Goal: Information Seeking & Learning: Compare options

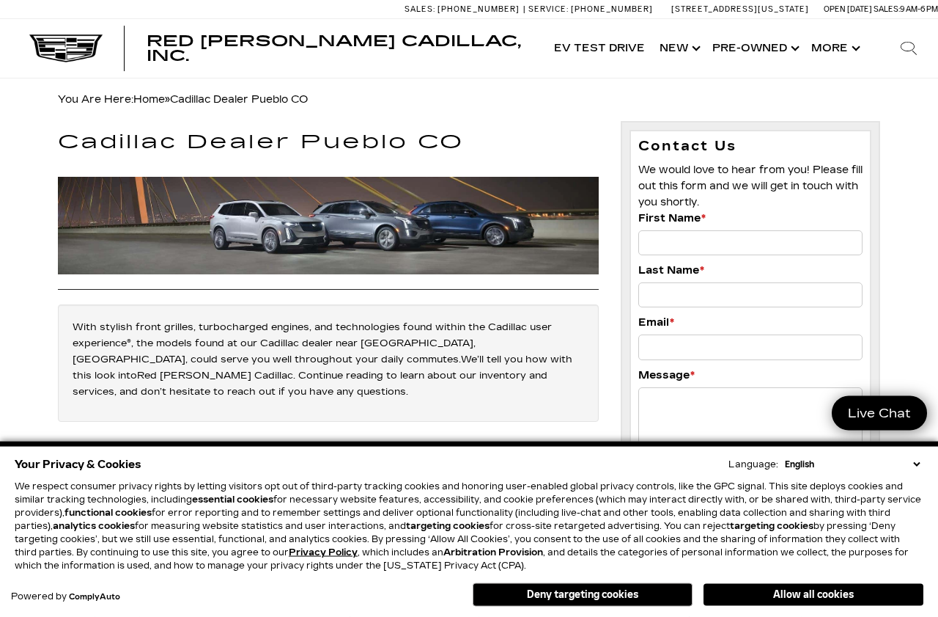
scroll to position [12, 0]
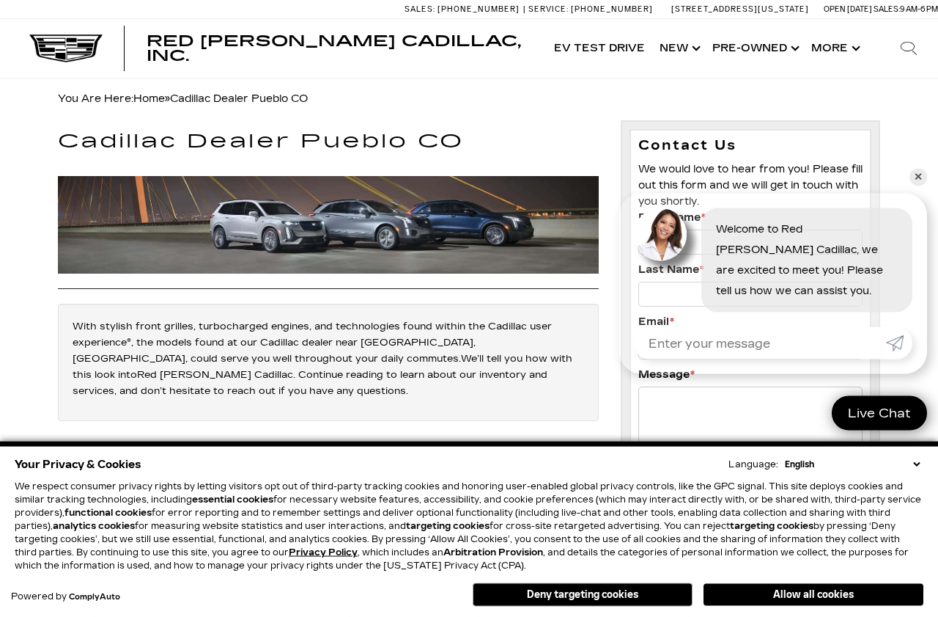
click at [915, 462] on select "English Spanish / Español English / United Kingdom Korean / 한국어 Vietnamese / Ti…" at bounding box center [853, 463] width 142 height 13
click at [914, 184] on link "✕" at bounding box center [919, 178] width 18 height 18
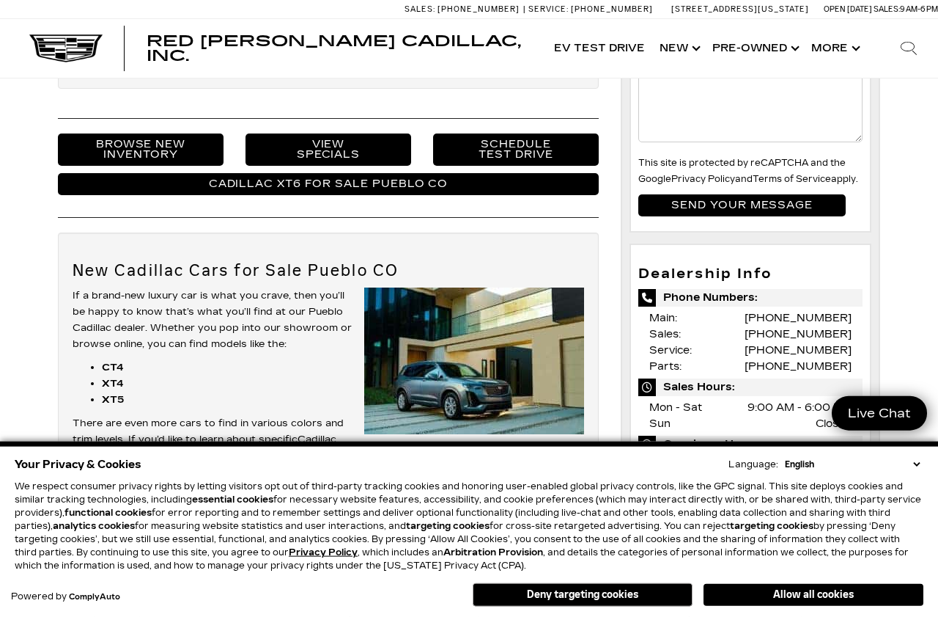
scroll to position [345, 0]
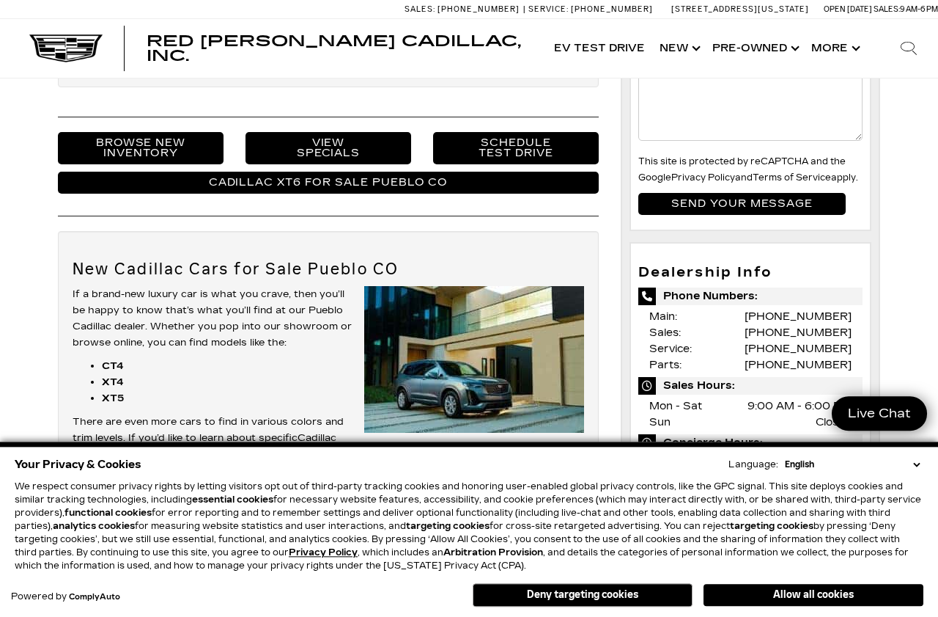
click at [144, 139] on link "Browse New Inventory" at bounding box center [141, 148] width 166 height 32
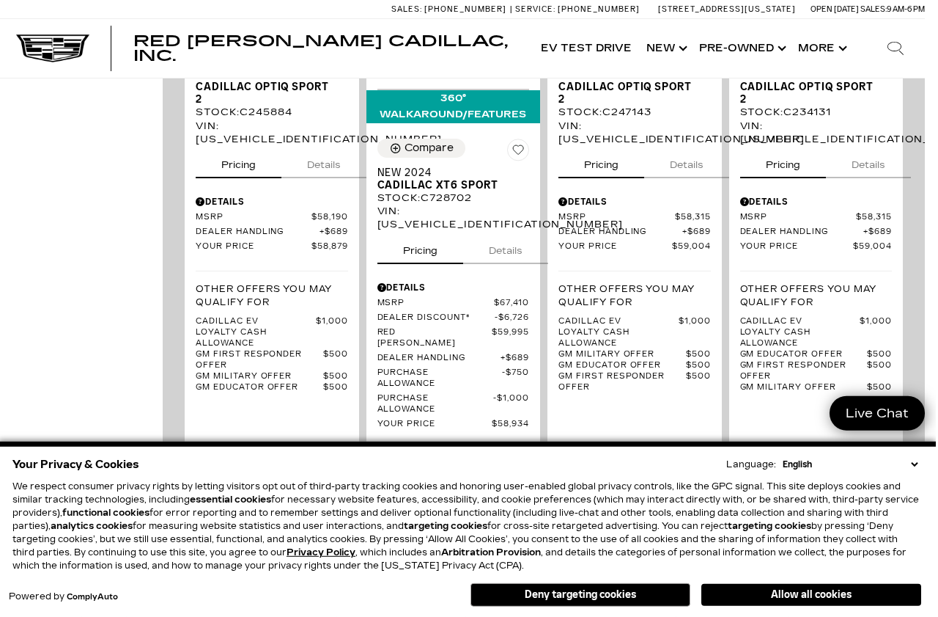
scroll to position [3291, 11]
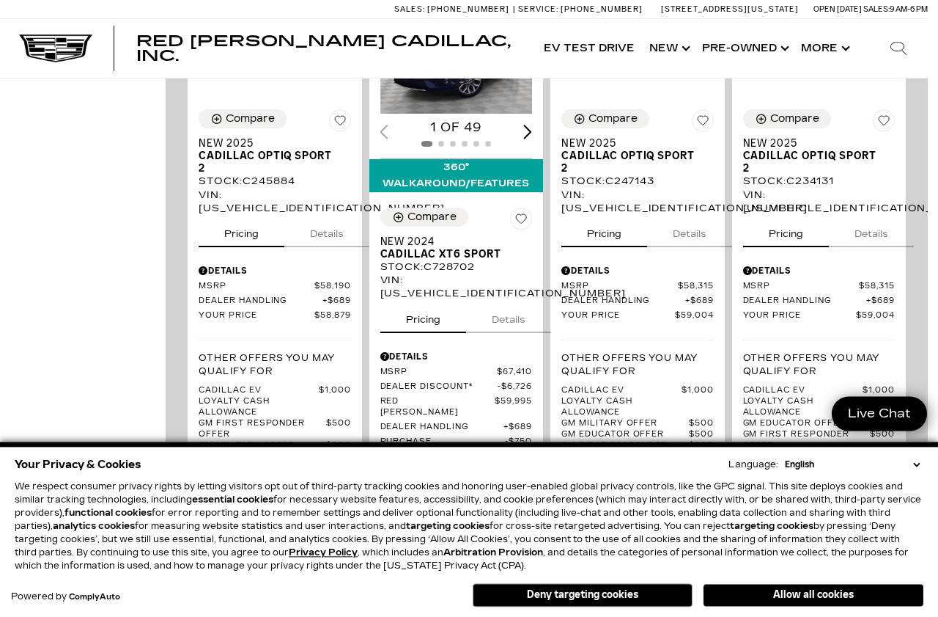
scroll to position [3221, 11]
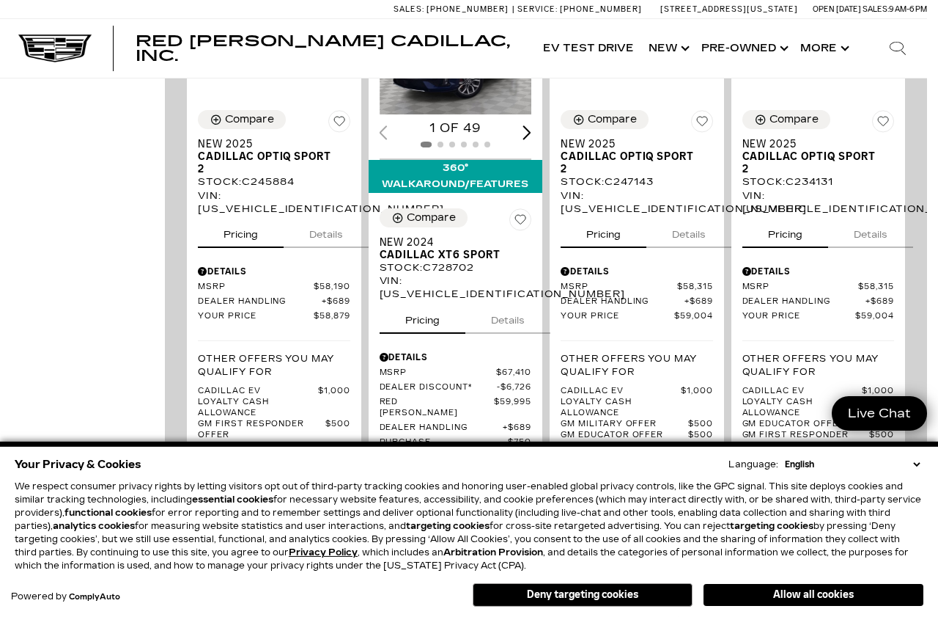
click at [864, 32] on img "2 / 6" at bounding box center [819, 16] width 152 height 32
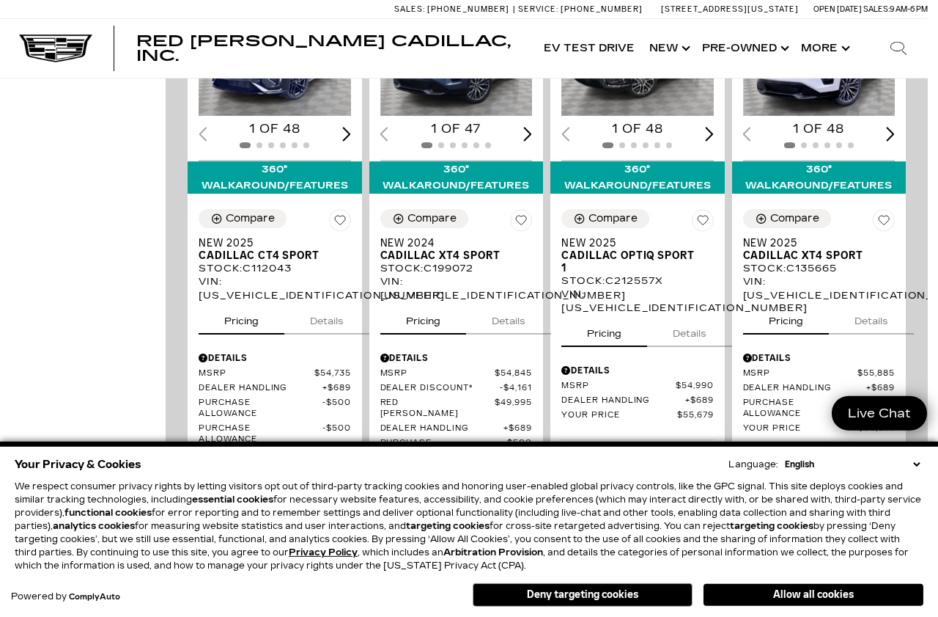
scroll to position [1786, 11]
click at [455, 262] on span "Cadillac XT4 Sport" at bounding box center [450, 255] width 141 height 12
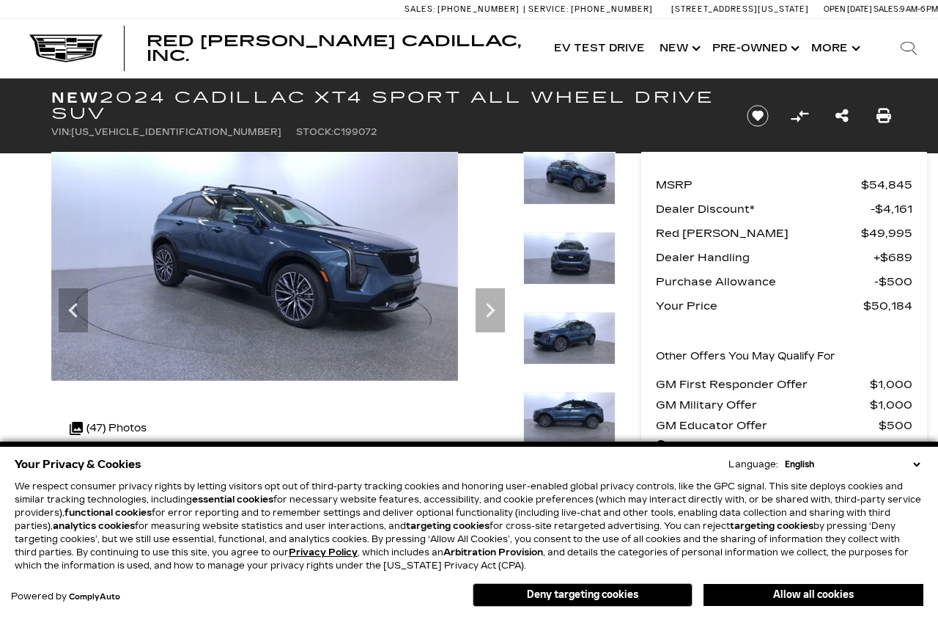
click at [496, 295] on icon "Next" at bounding box center [490, 309] width 29 height 29
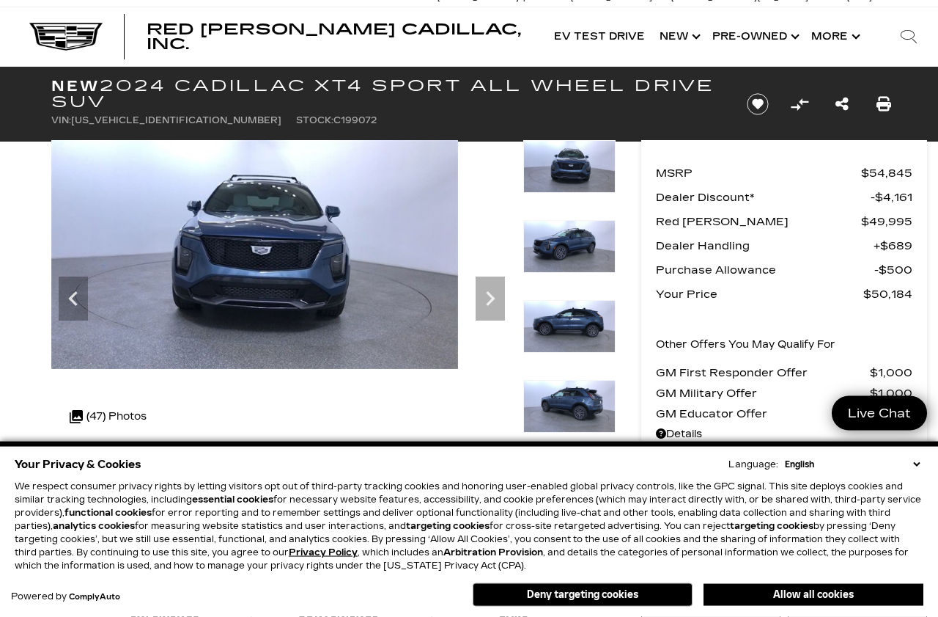
click at [489, 300] on icon "Next" at bounding box center [490, 298] width 29 height 29
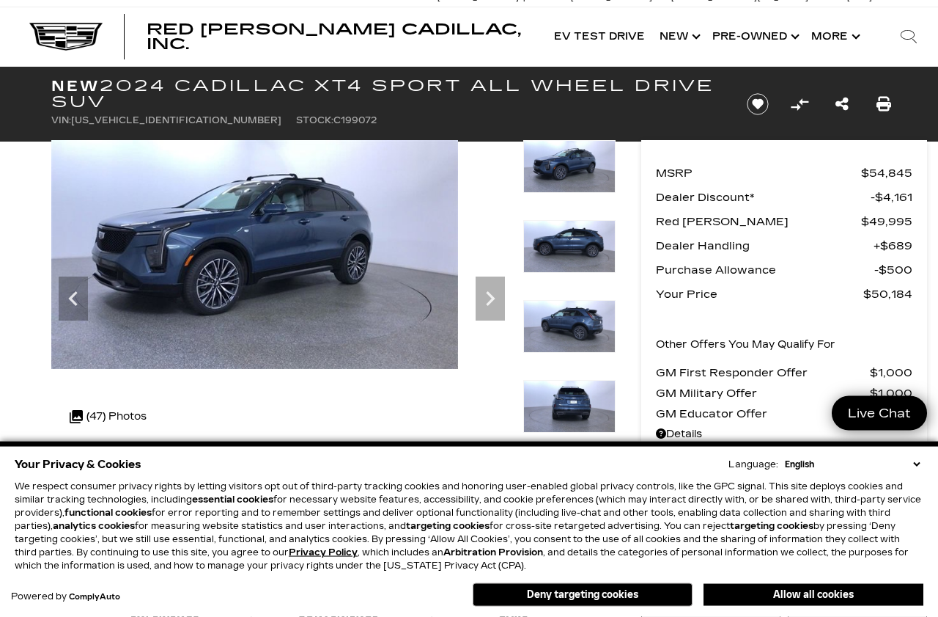
click at [495, 295] on icon "Next" at bounding box center [490, 298] width 29 height 29
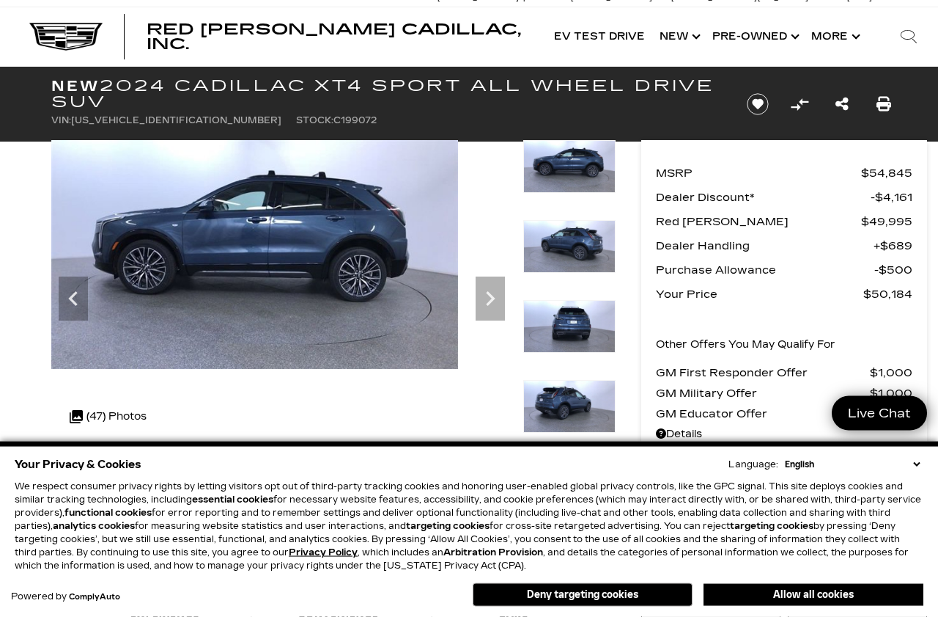
click at [501, 301] on icon "Next" at bounding box center [490, 298] width 29 height 29
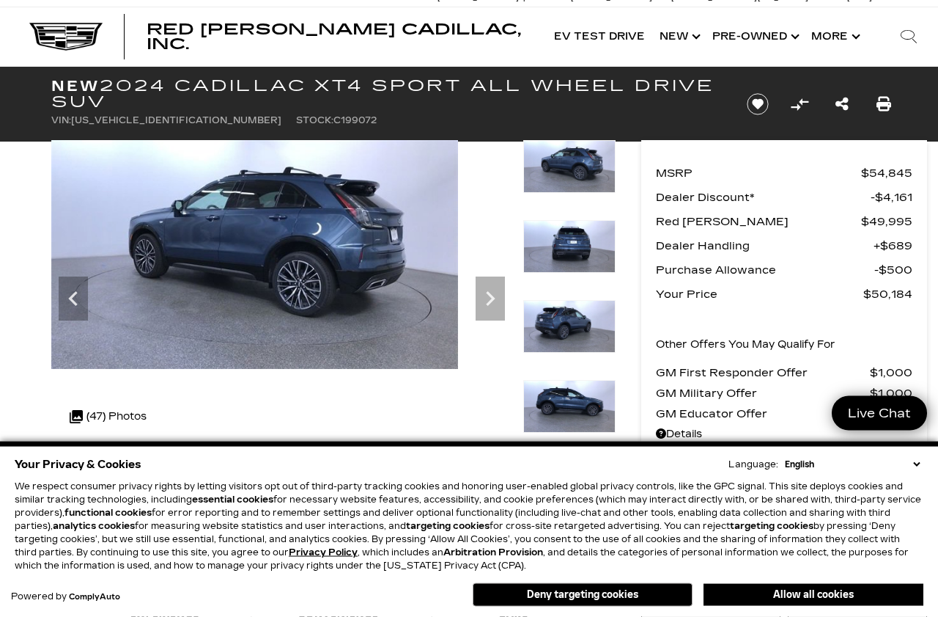
click at [492, 303] on icon "Next" at bounding box center [490, 298] width 29 height 29
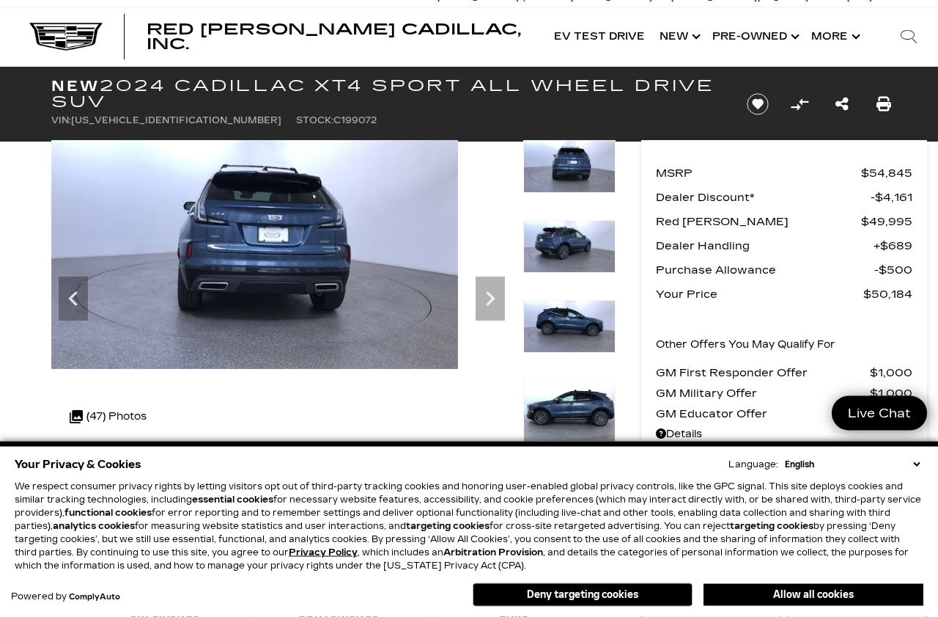
click at [490, 305] on icon "Next" at bounding box center [490, 298] width 29 height 29
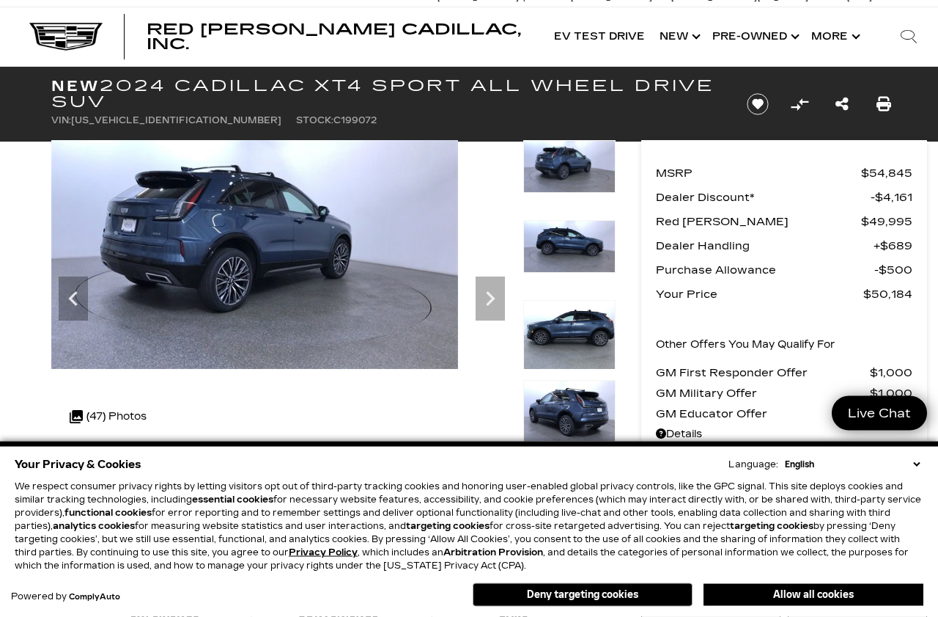
click at [496, 301] on icon "Next" at bounding box center [490, 298] width 29 height 29
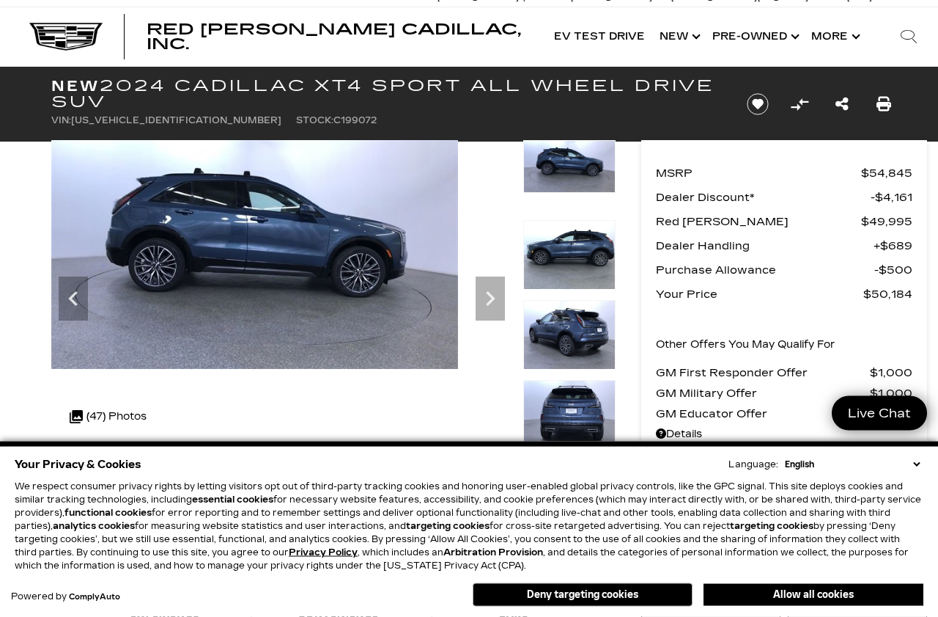
click at [489, 309] on icon "Next" at bounding box center [490, 298] width 29 height 29
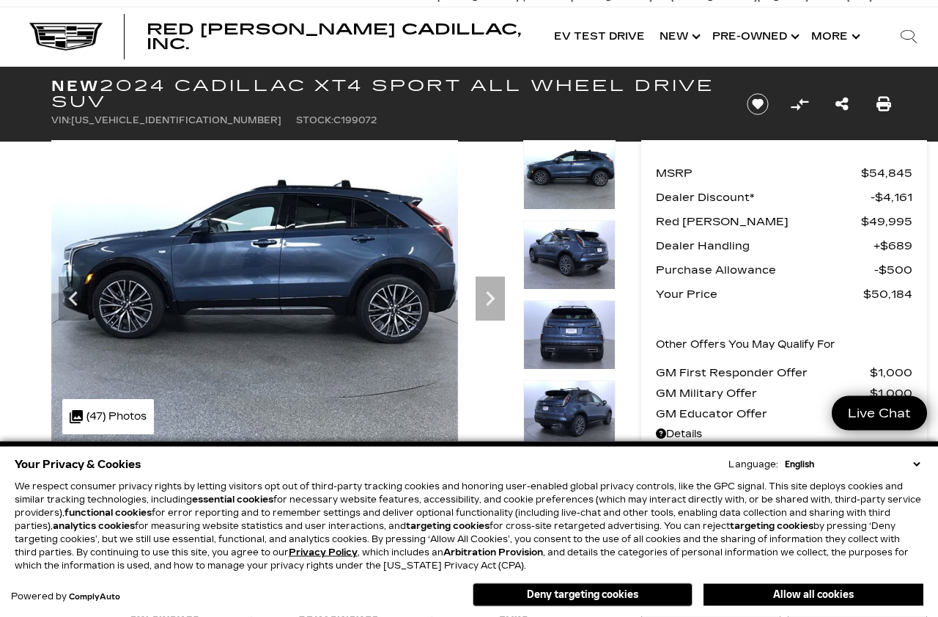
click at [493, 298] on icon "Next" at bounding box center [490, 298] width 9 height 15
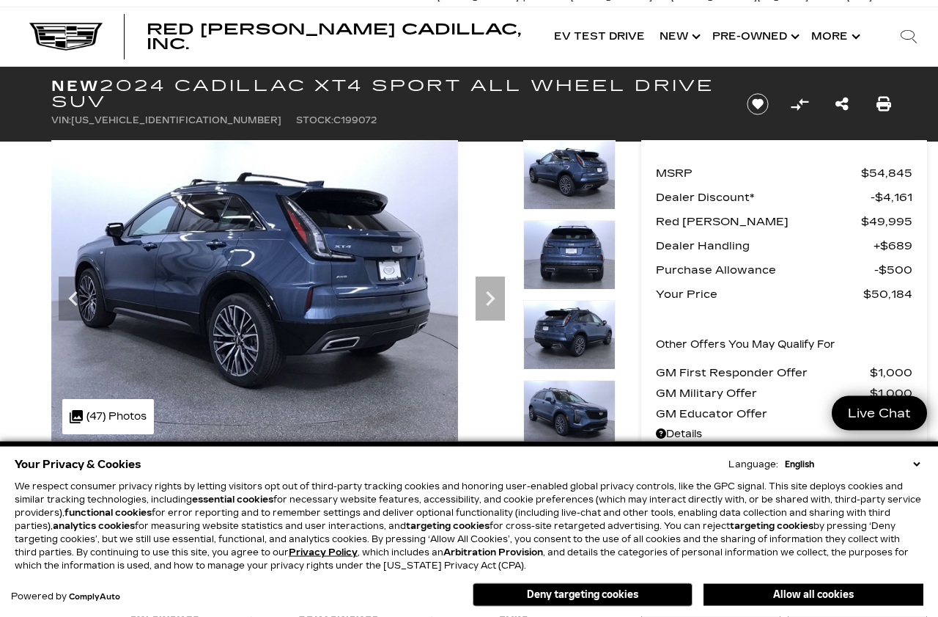
click at [498, 299] on icon "Next" at bounding box center [490, 298] width 29 height 29
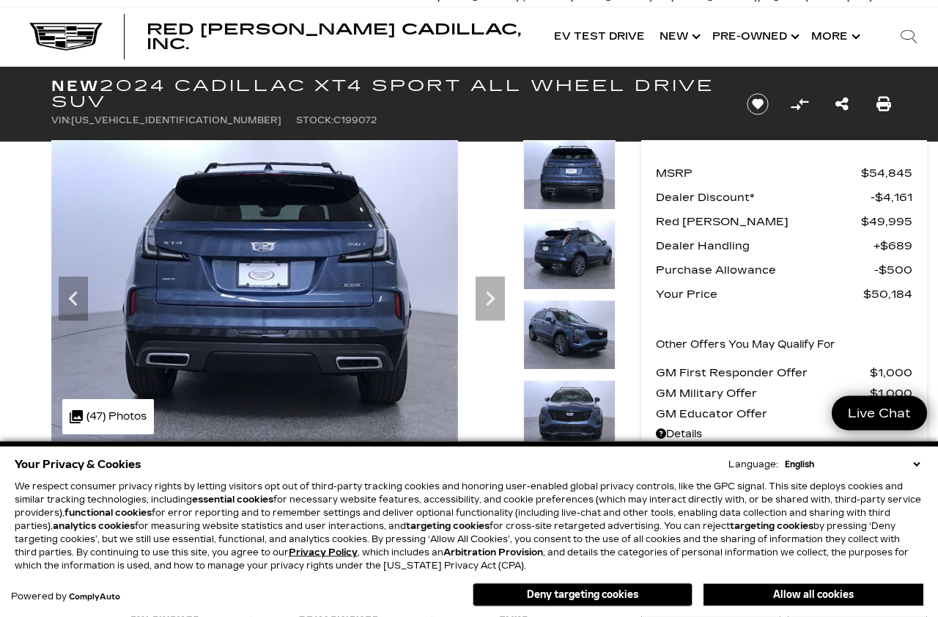
click at [492, 300] on icon "Next" at bounding box center [490, 298] width 9 height 15
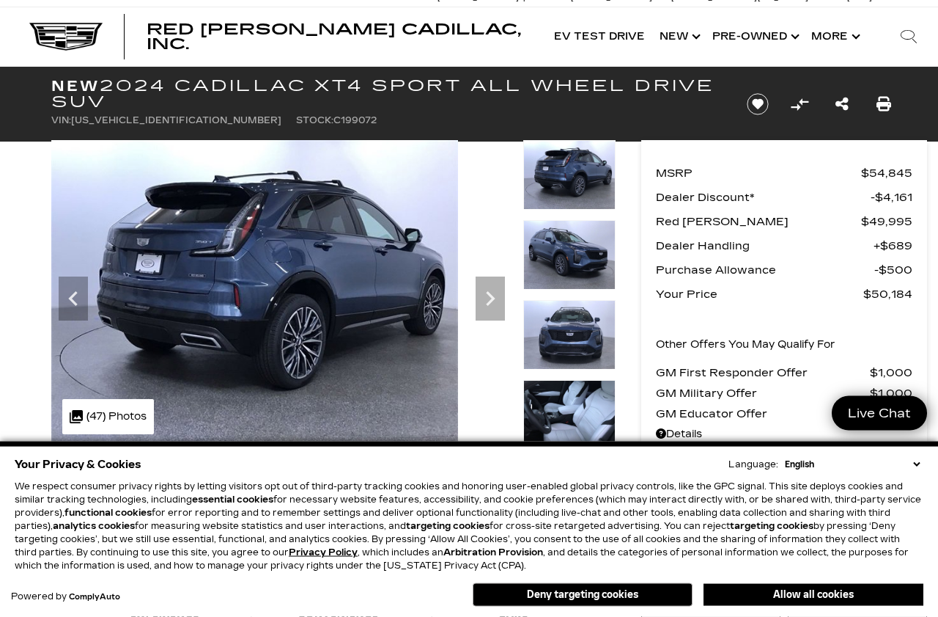
click at [489, 297] on icon "Next" at bounding box center [490, 298] width 29 height 29
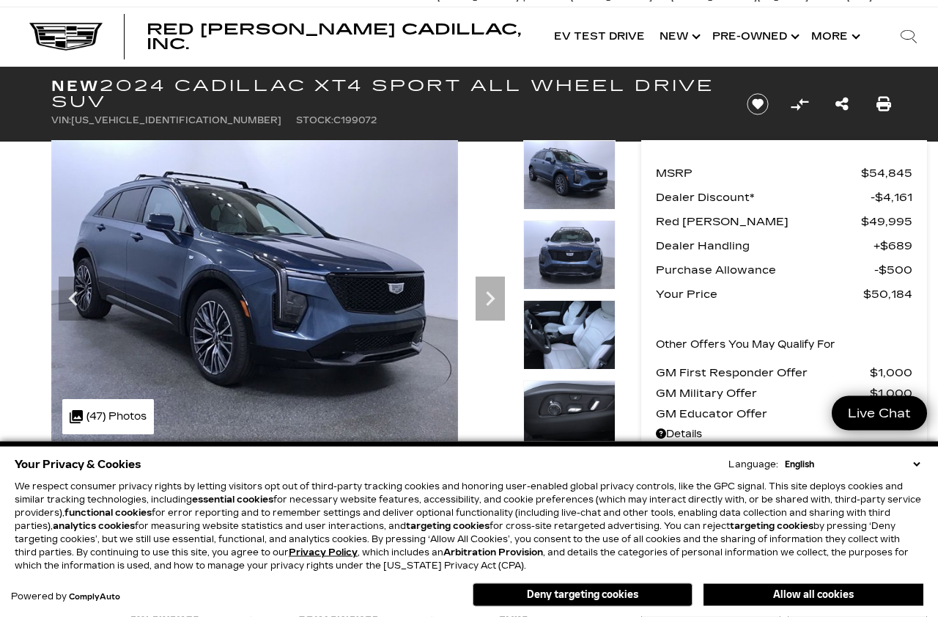
click at [496, 304] on icon "Next" at bounding box center [490, 298] width 29 height 29
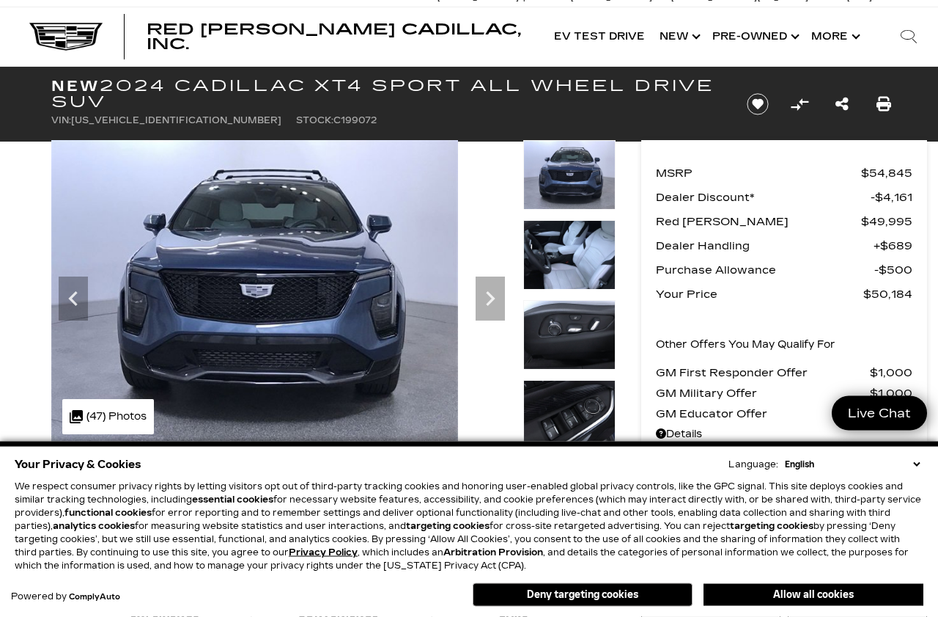
click at [491, 301] on icon "Next" at bounding box center [490, 298] width 9 height 15
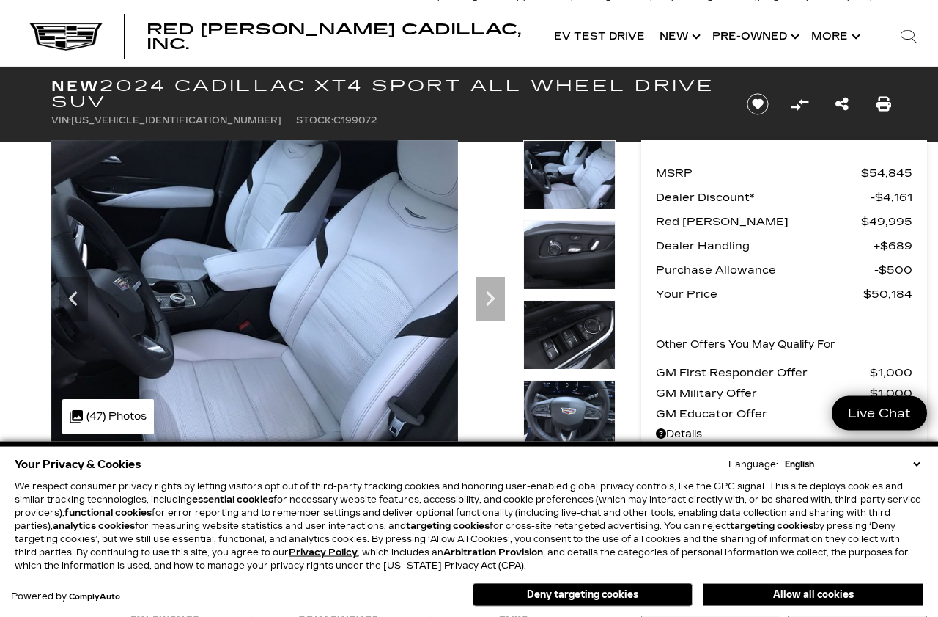
click at [492, 300] on icon "Next" at bounding box center [490, 298] width 9 height 15
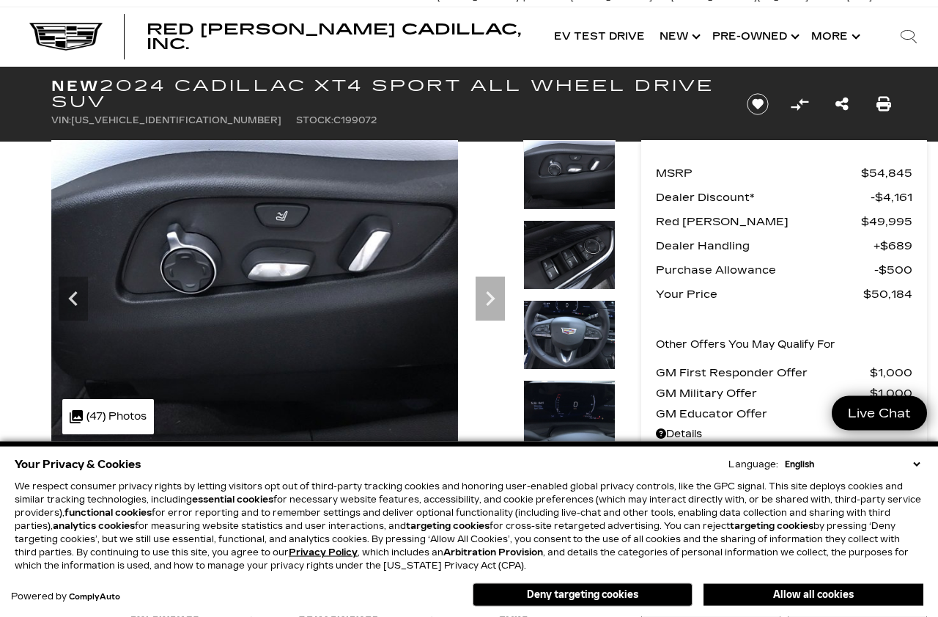
click at [500, 293] on icon "Next" at bounding box center [490, 298] width 29 height 29
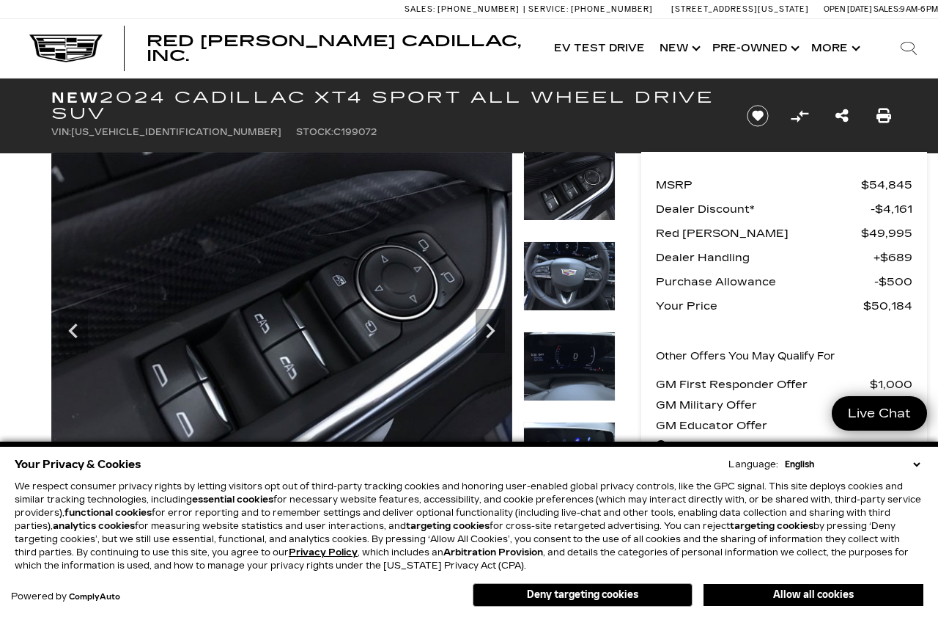
click at [490, 331] on icon "Next" at bounding box center [490, 330] width 29 height 29
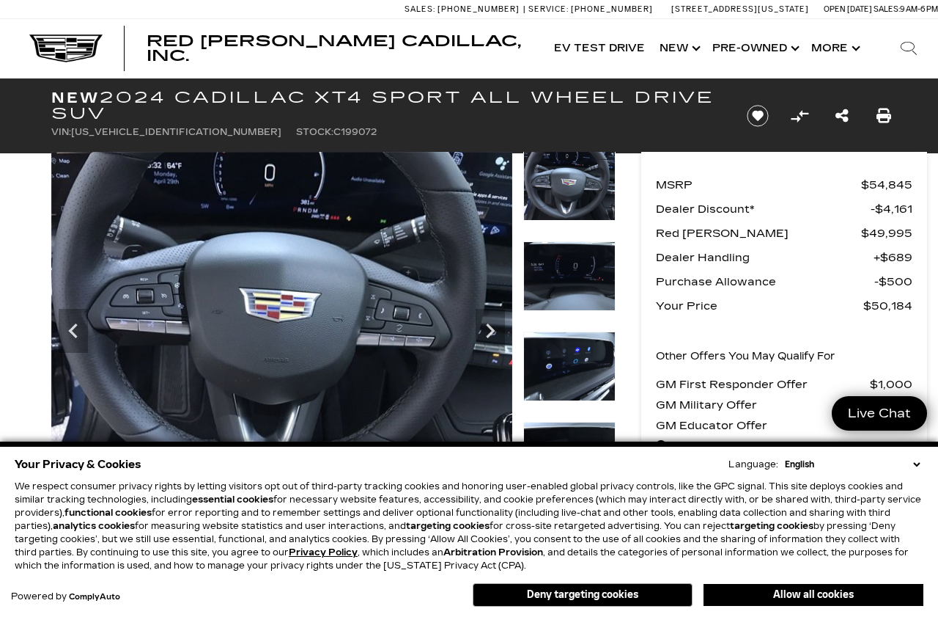
click at [491, 331] on icon "Next" at bounding box center [490, 330] width 29 height 29
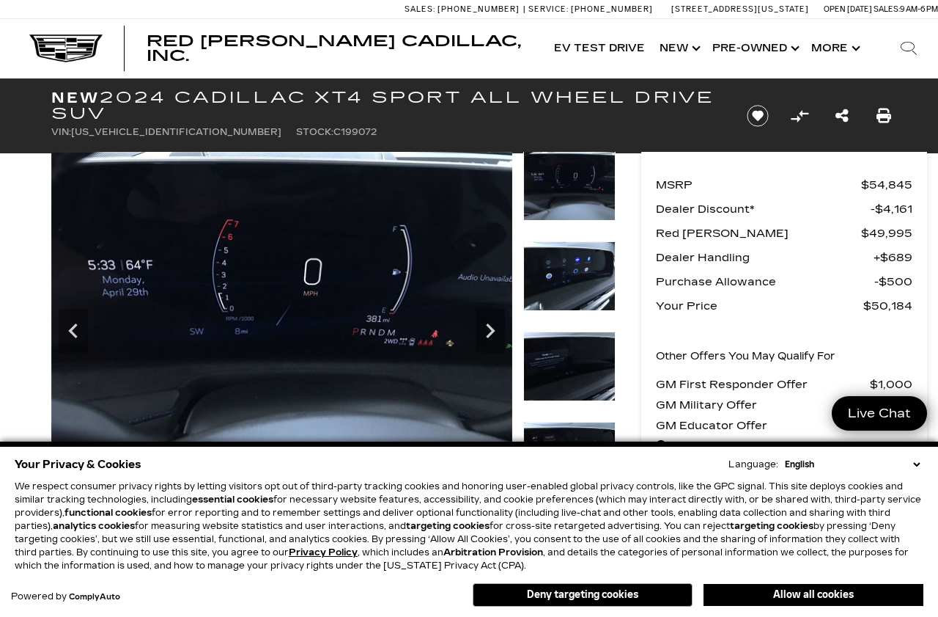
click at [482, 327] on icon "Next" at bounding box center [490, 330] width 29 height 29
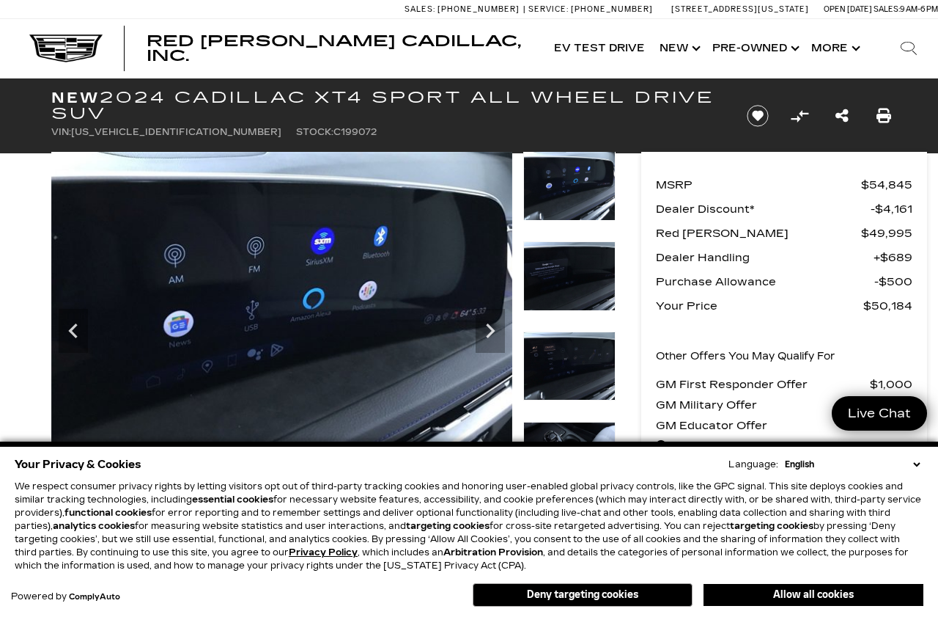
click at [487, 334] on icon "Next" at bounding box center [490, 330] width 29 height 29
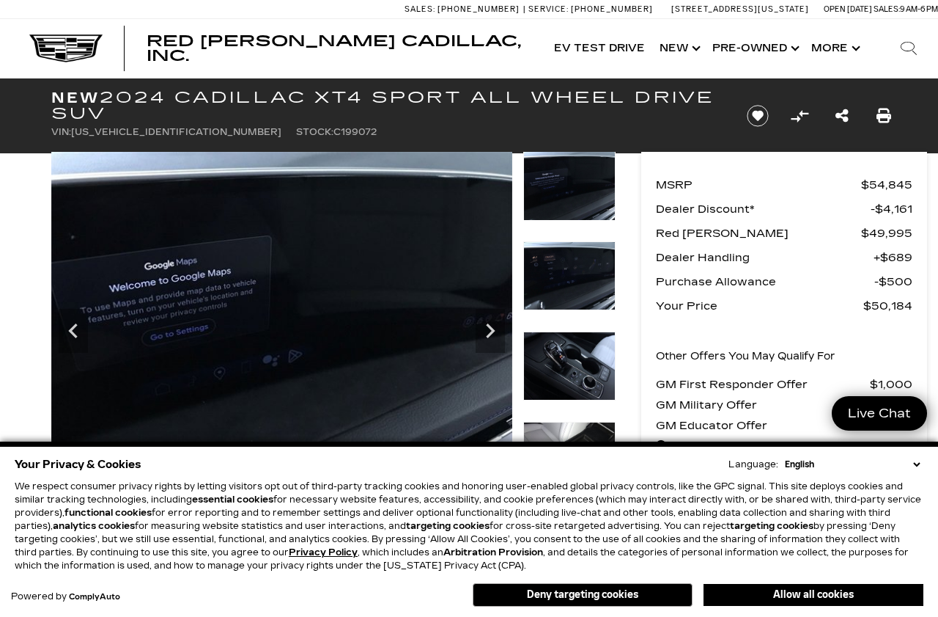
click at [493, 328] on icon "Next" at bounding box center [490, 330] width 29 height 29
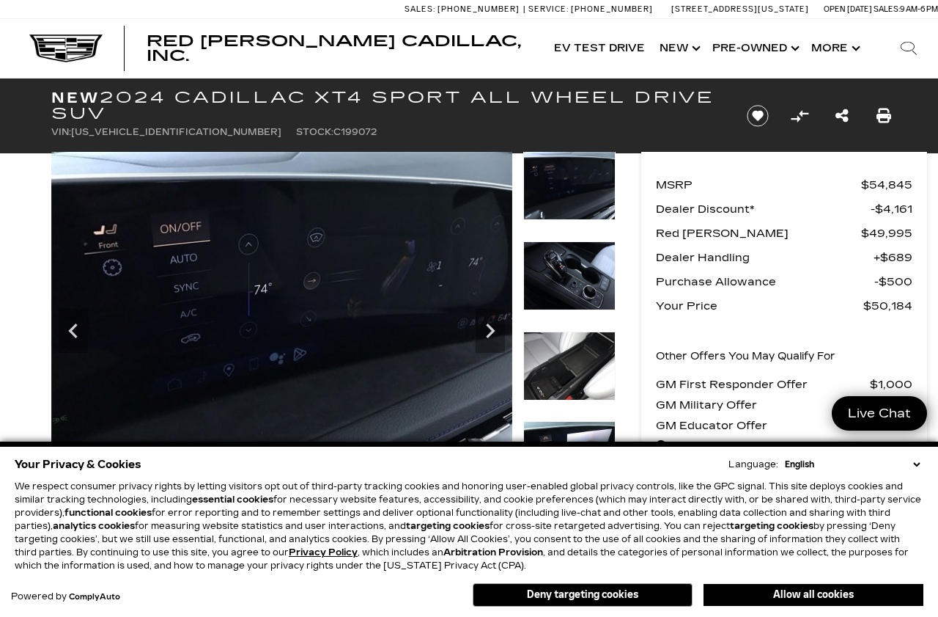
click at [488, 329] on icon "Next" at bounding box center [490, 330] width 29 height 29
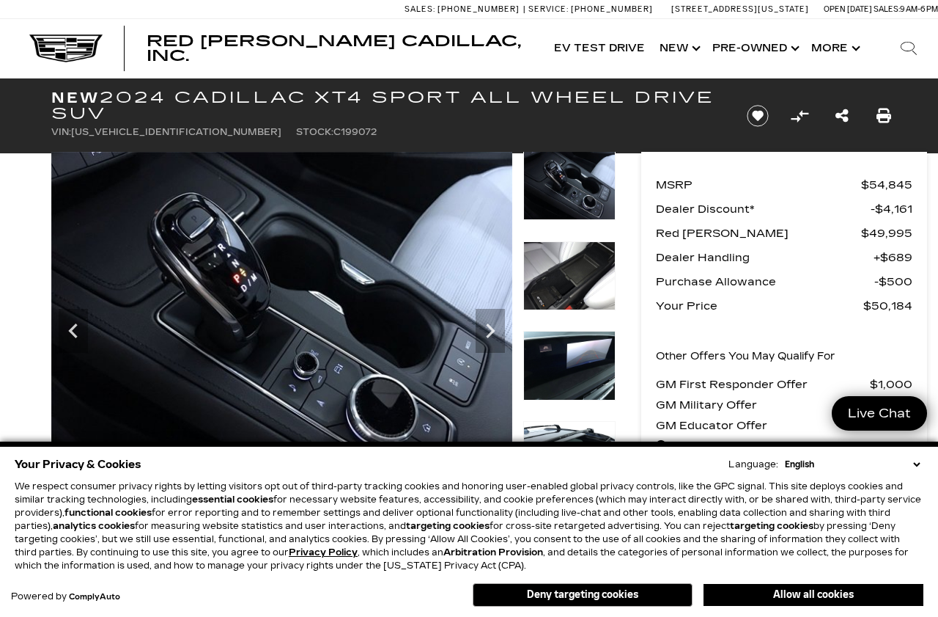
click at [488, 328] on icon "Next" at bounding box center [490, 330] width 29 height 29
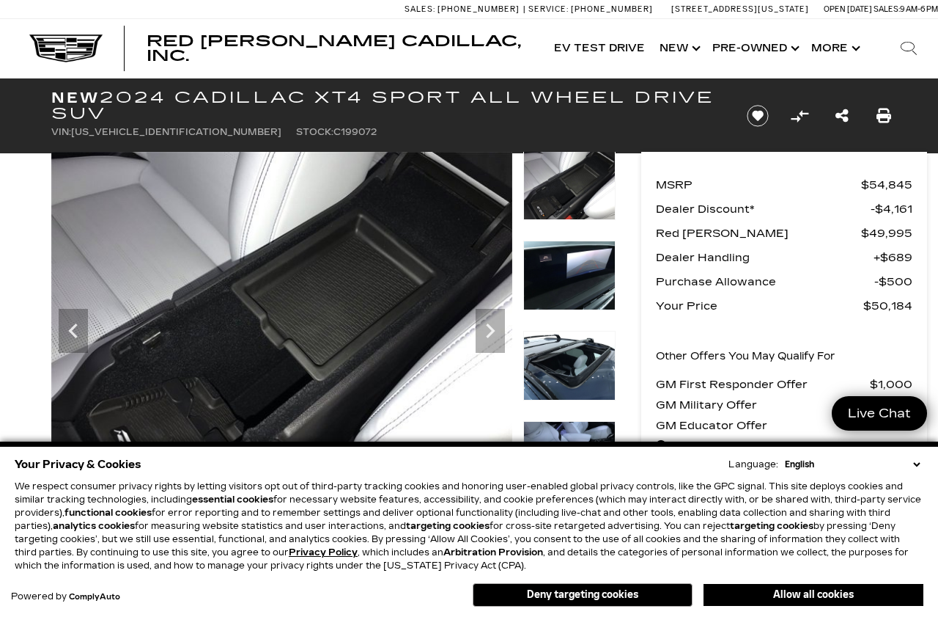
click at [493, 334] on icon "Next" at bounding box center [490, 330] width 29 height 29
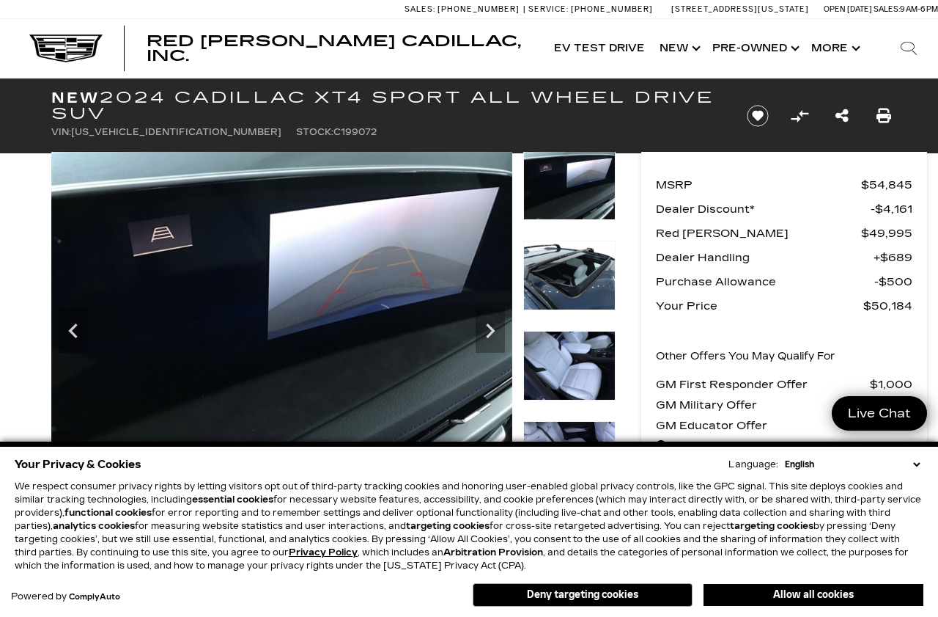
click at [495, 334] on icon "Next" at bounding box center [490, 330] width 29 height 29
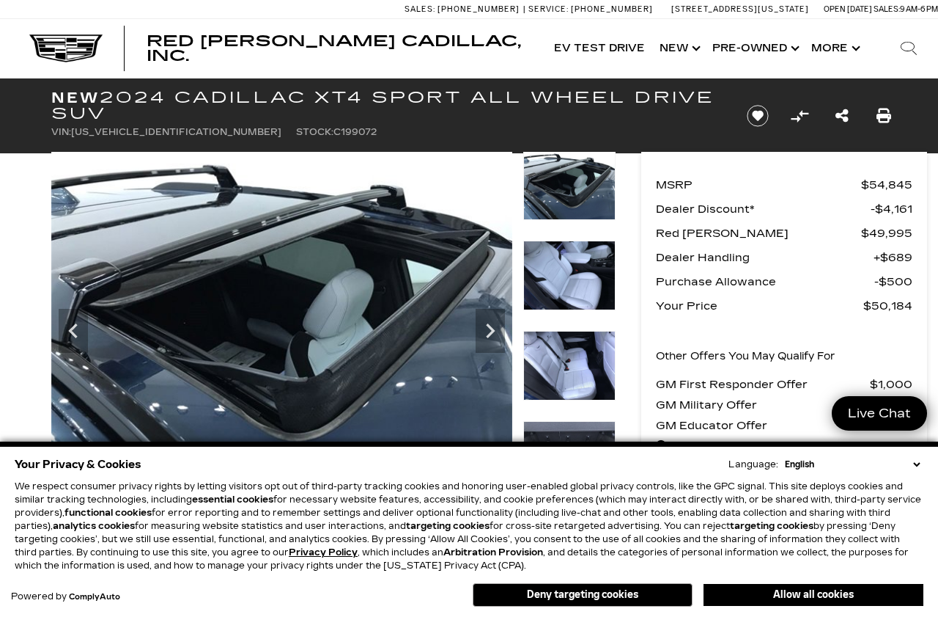
click at [488, 333] on icon "Next" at bounding box center [490, 330] width 29 height 29
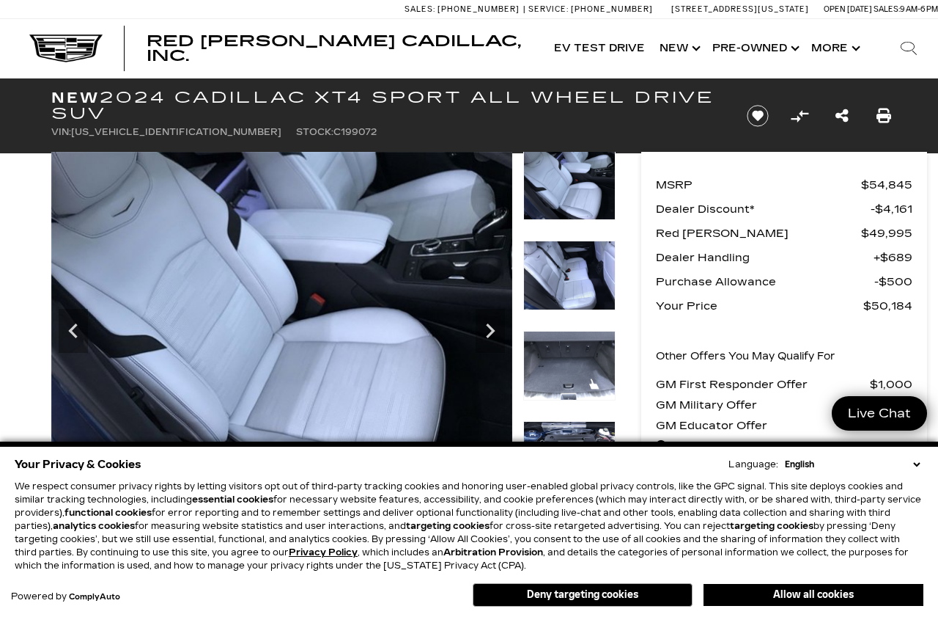
click at [491, 330] on icon "Next" at bounding box center [490, 330] width 29 height 29
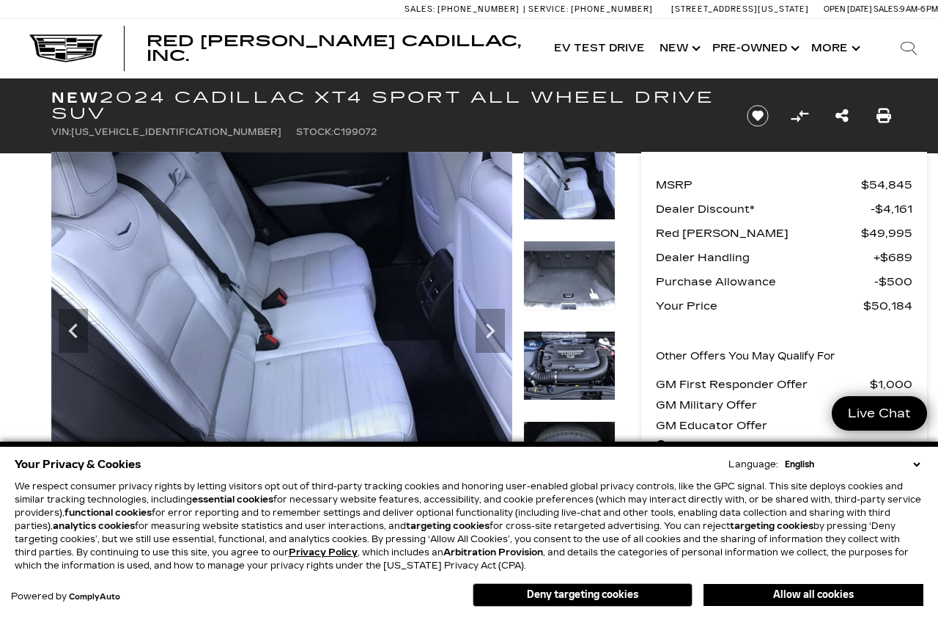
click at [489, 322] on icon "Next" at bounding box center [490, 330] width 29 height 29
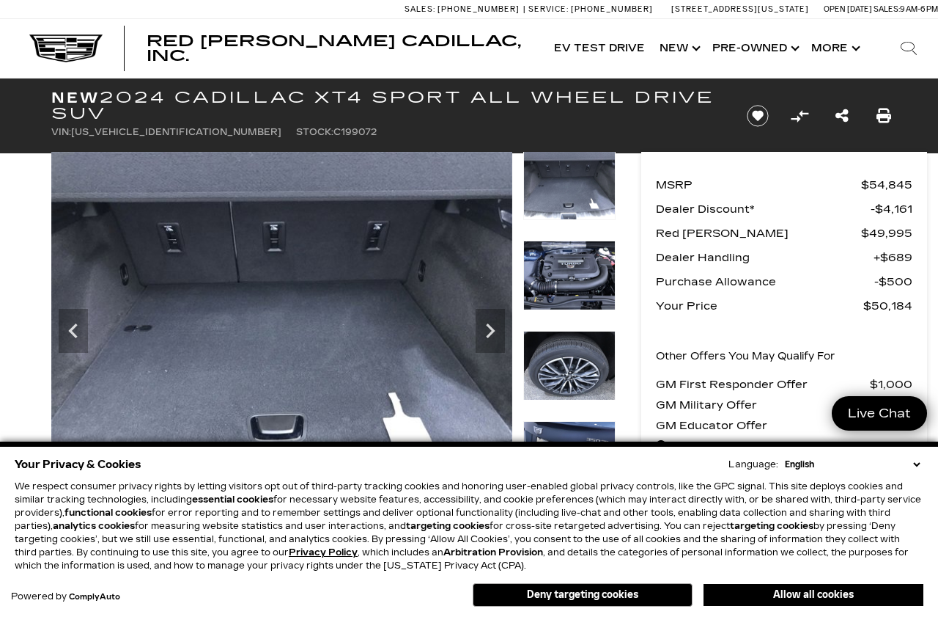
click at [489, 326] on icon "Next" at bounding box center [490, 330] width 9 height 15
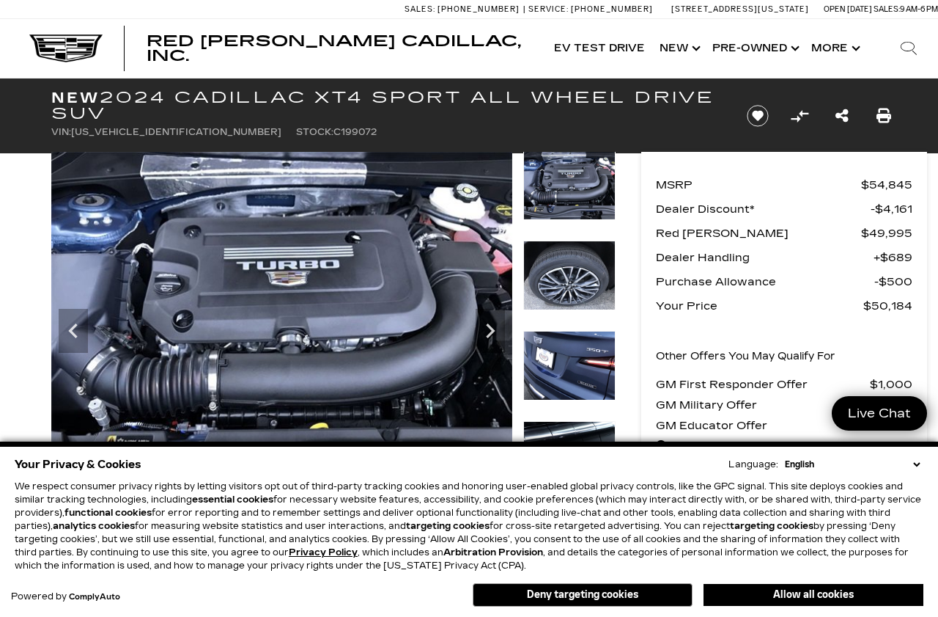
click at [486, 329] on icon "Next" at bounding box center [490, 330] width 29 height 29
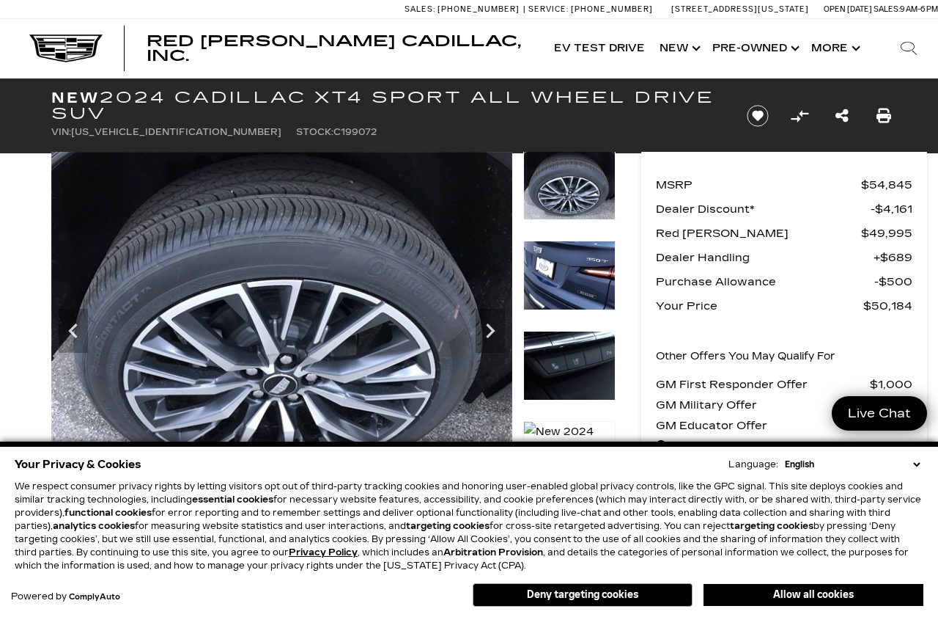
click at [490, 326] on icon "Next" at bounding box center [490, 330] width 9 height 15
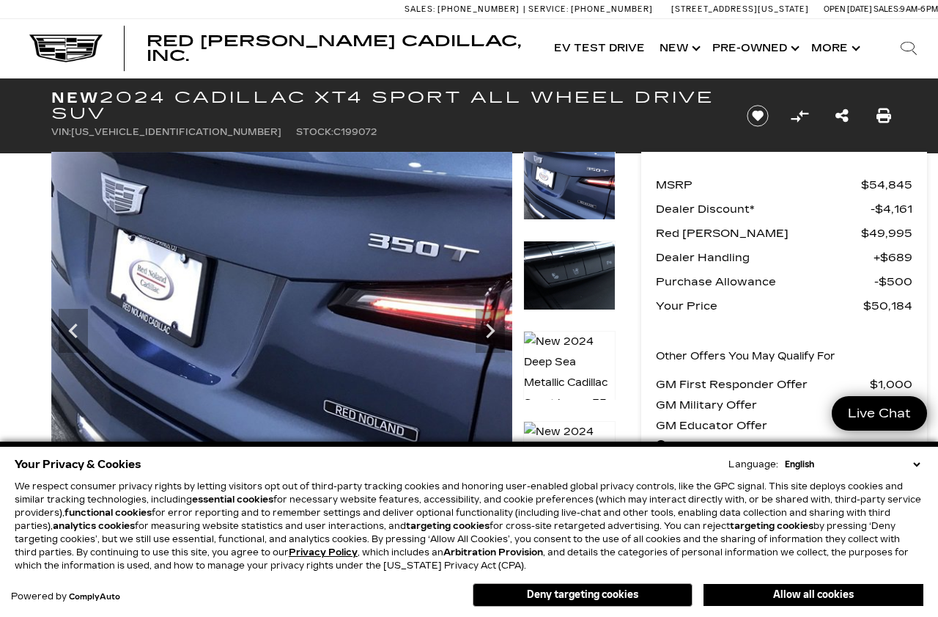
click at [496, 327] on icon "Next" at bounding box center [490, 330] width 29 height 29
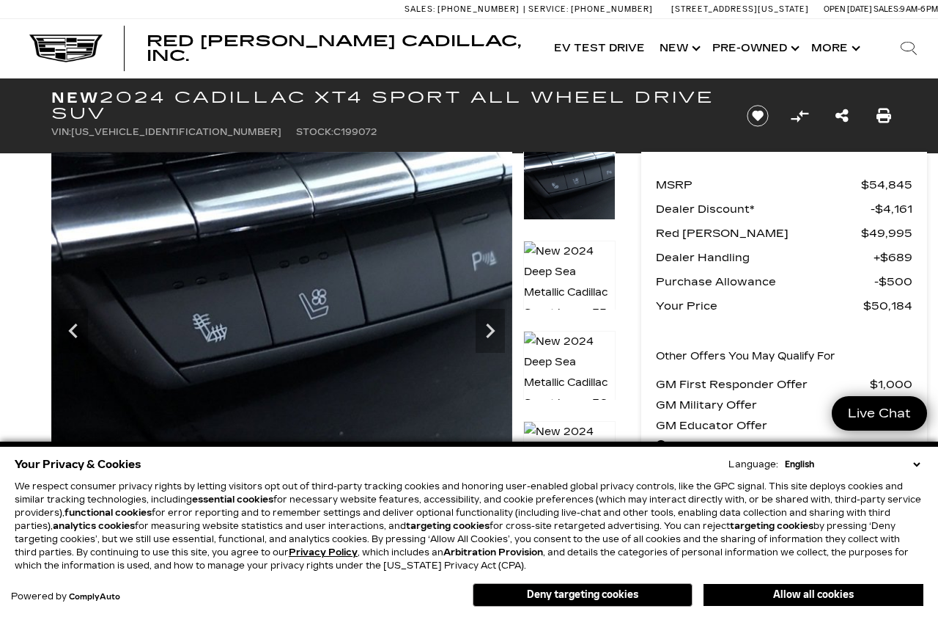
click at [487, 323] on icon "Next" at bounding box center [490, 330] width 29 height 29
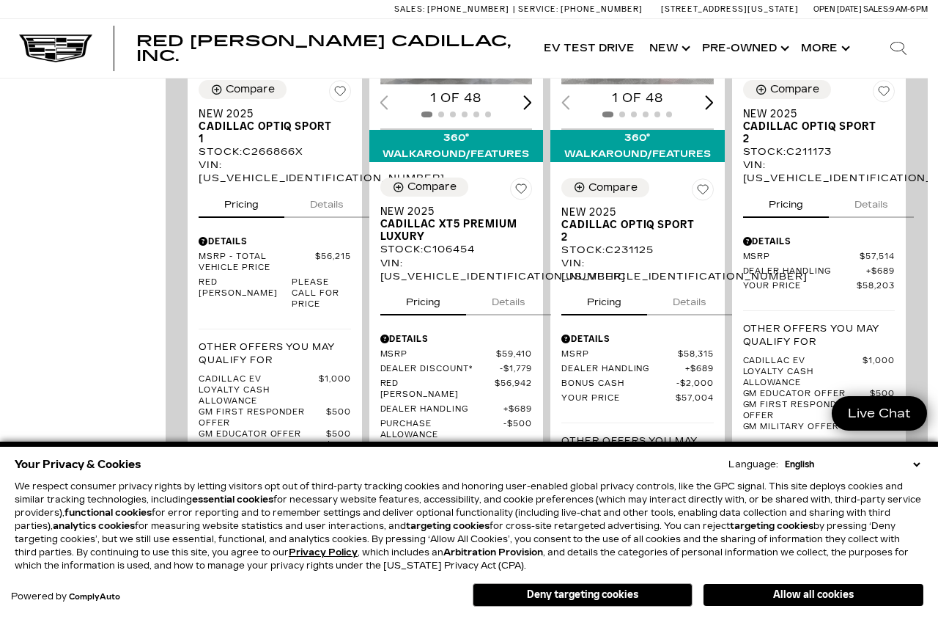
scroll to position [2522, 11]
click at [441, 243] on span "Cadillac XT5 Premium Luxury" at bounding box center [450, 230] width 141 height 25
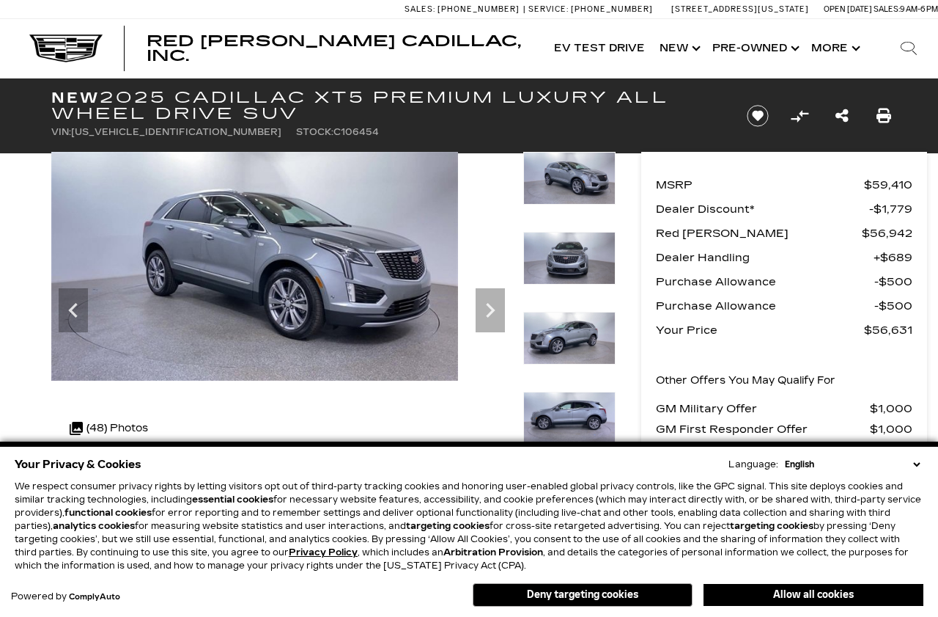
click at [501, 303] on icon "Next" at bounding box center [490, 309] width 29 height 29
click at [486, 298] on icon "Next" at bounding box center [490, 309] width 29 height 29
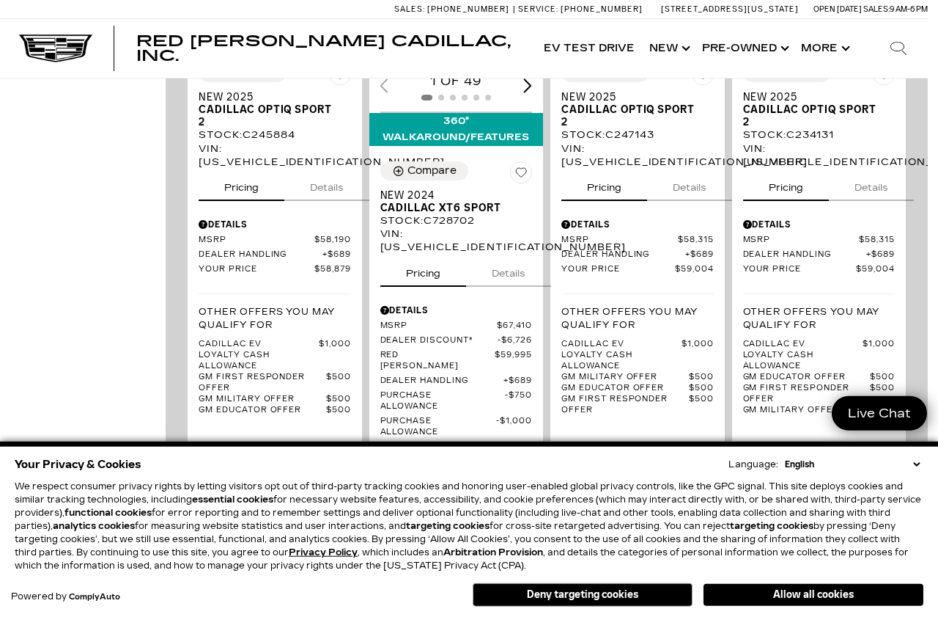
scroll to position [3268, 11]
click at [457, 214] on span "Cadillac XT6 Sport" at bounding box center [450, 208] width 141 height 12
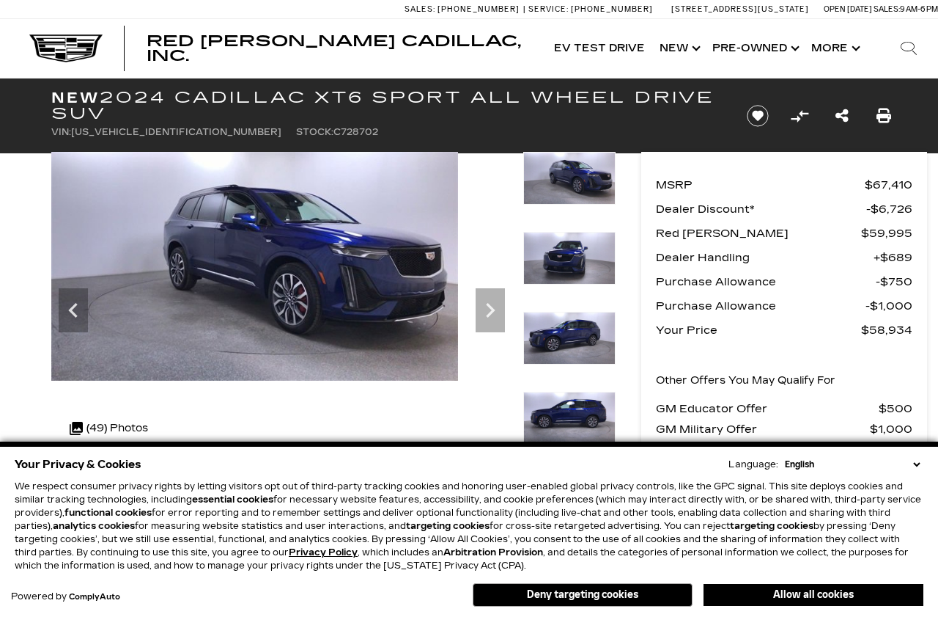
scroll to position [11, 0]
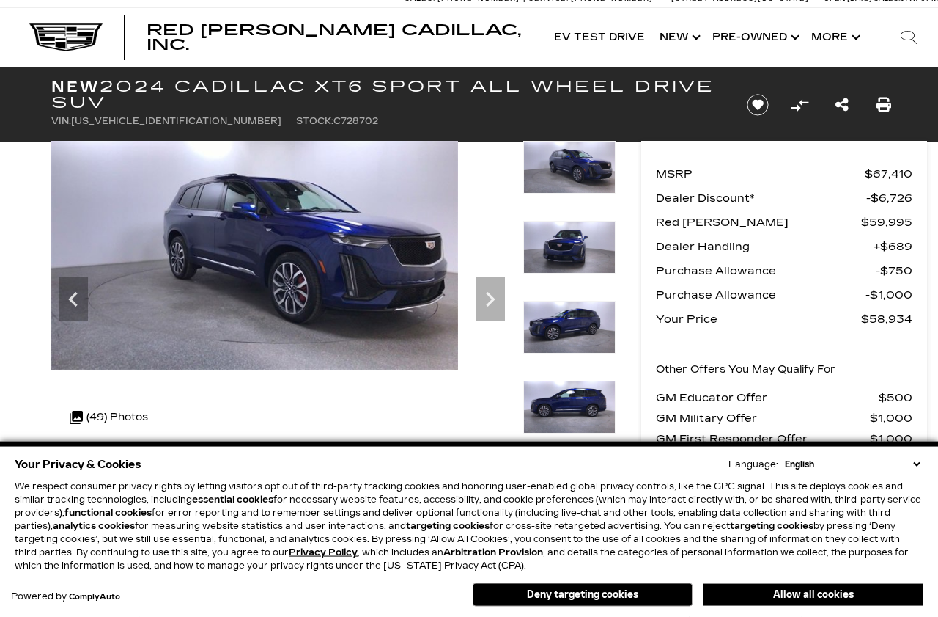
click at [493, 295] on icon "Next" at bounding box center [490, 298] width 29 height 29
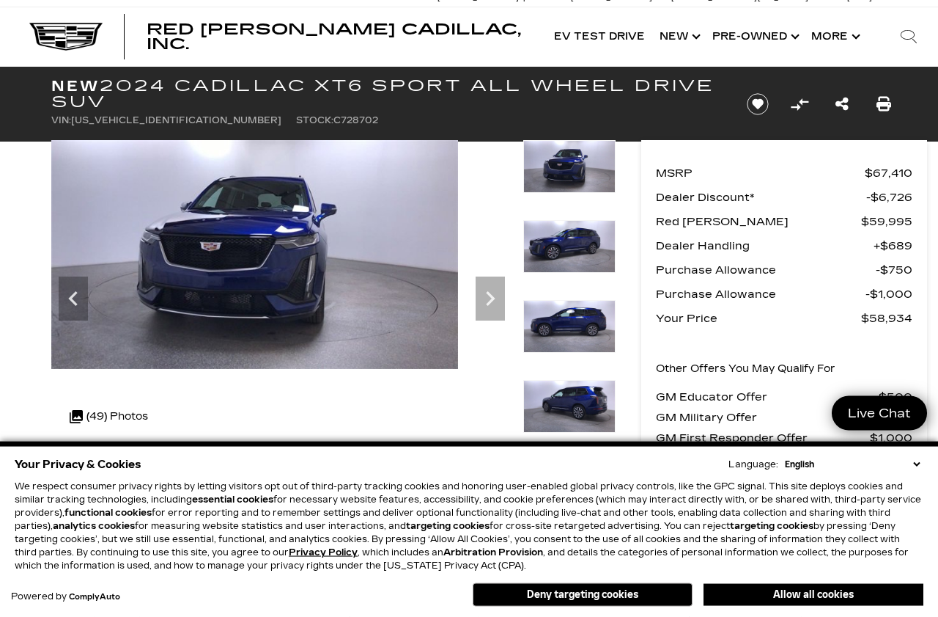
scroll to position [0, 0]
click at [489, 306] on icon "Next" at bounding box center [490, 298] width 29 height 29
click at [494, 298] on icon "Next" at bounding box center [490, 298] width 9 height 15
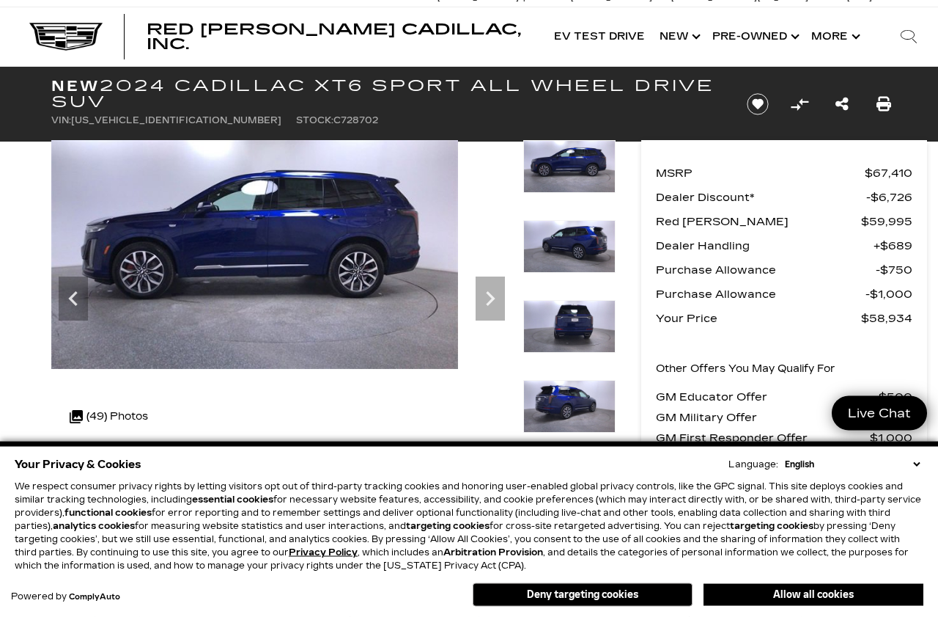
click at [496, 299] on icon "Next" at bounding box center [490, 298] width 29 height 29
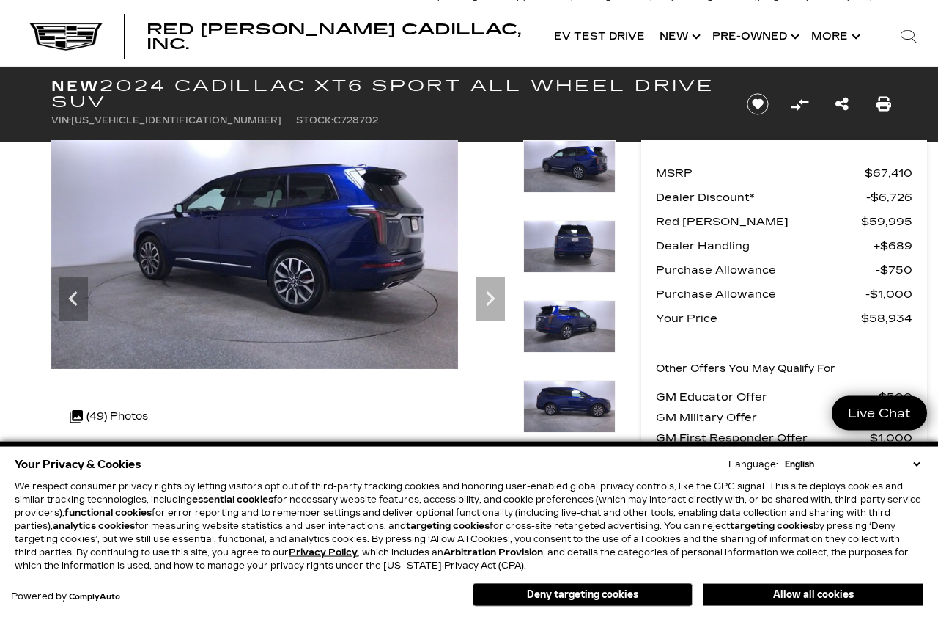
click at [493, 302] on icon "Next" at bounding box center [490, 298] width 29 height 29
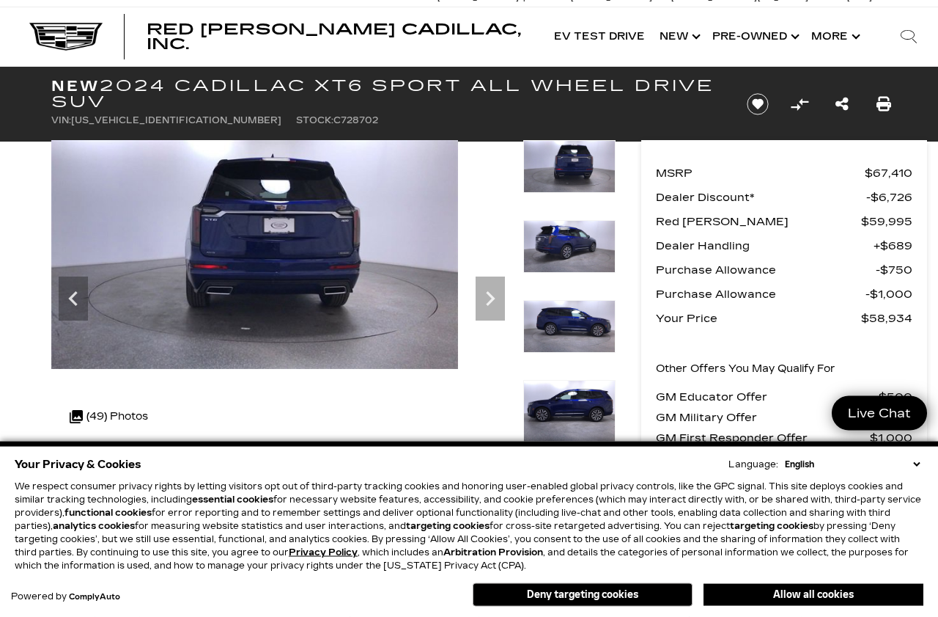
click at [493, 304] on icon "Next" at bounding box center [490, 298] width 29 height 29
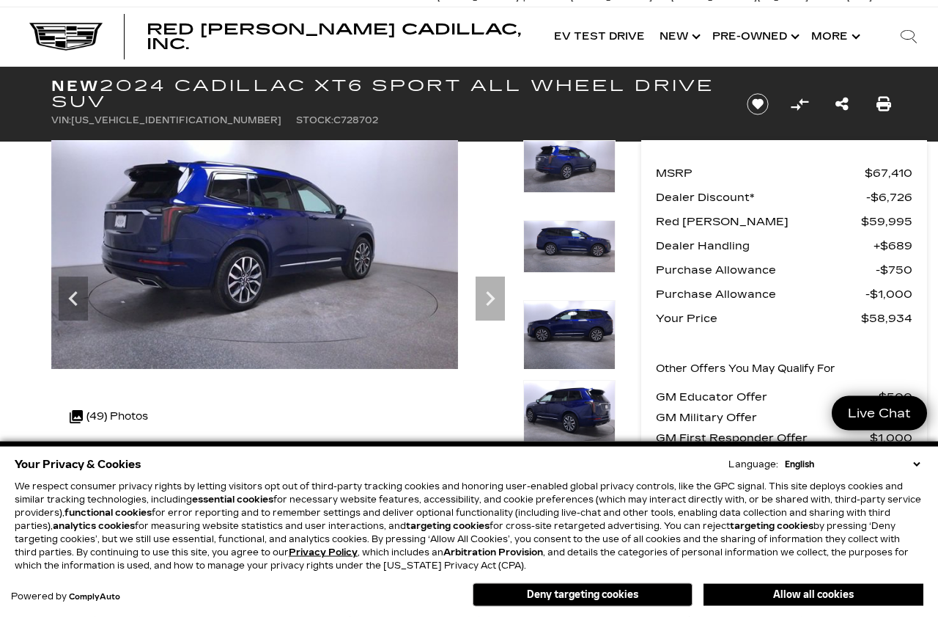
click at [492, 306] on icon "Next" at bounding box center [490, 298] width 29 height 29
